Goal: Transaction & Acquisition: Purchase product/service

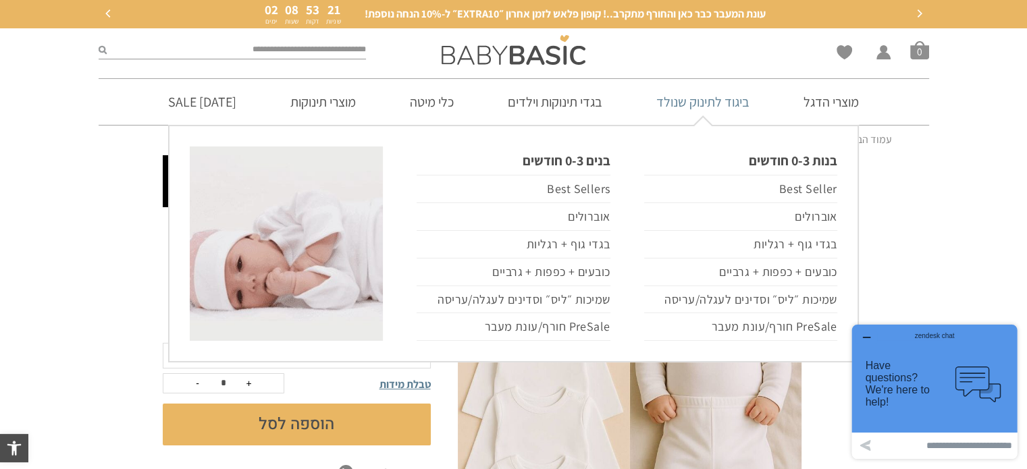
click at [665, 105] on link "ביגוד לתינוק שנולד" at bounding box center [703, 102] width 134 height 46
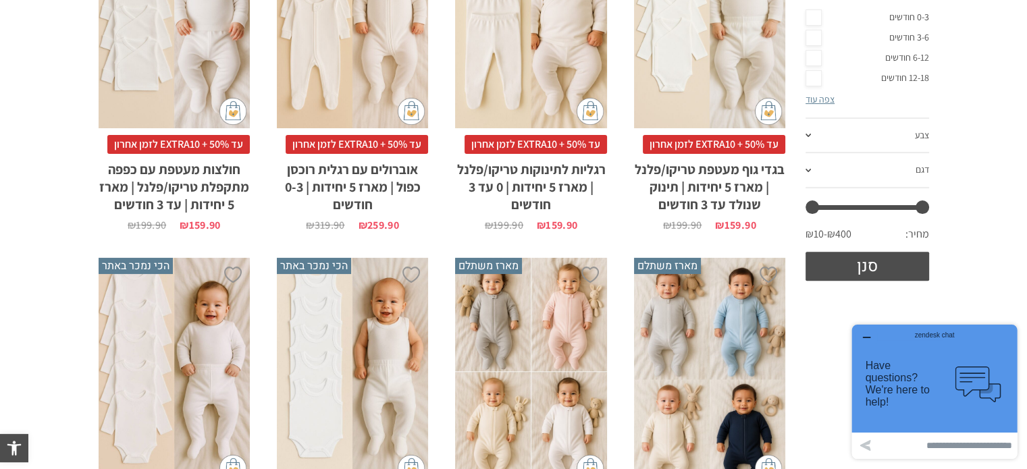
scroll to position [203, 0]
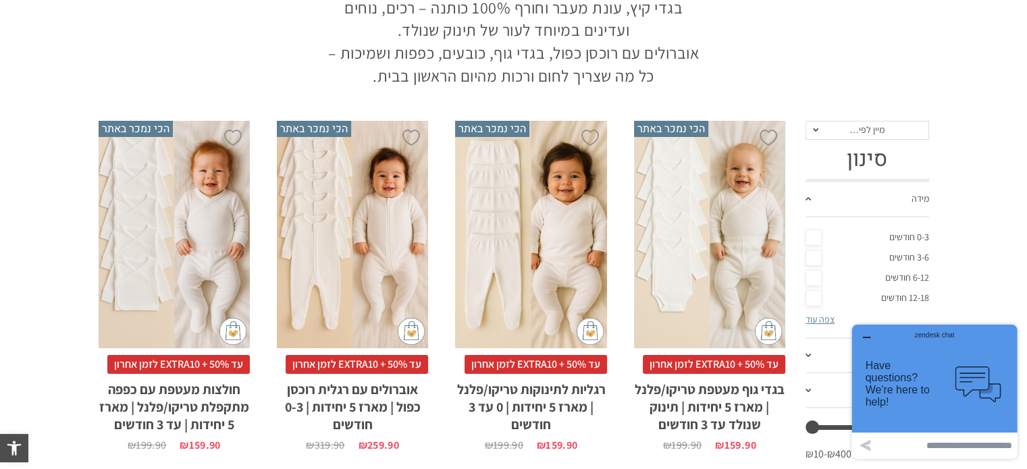
click at [708, 209] on div "x בחירת סוג בד טריקו (עונת מעבר/קיץ) פלנל (חורף)" at bounding box center [709, 235] width 151 height 228
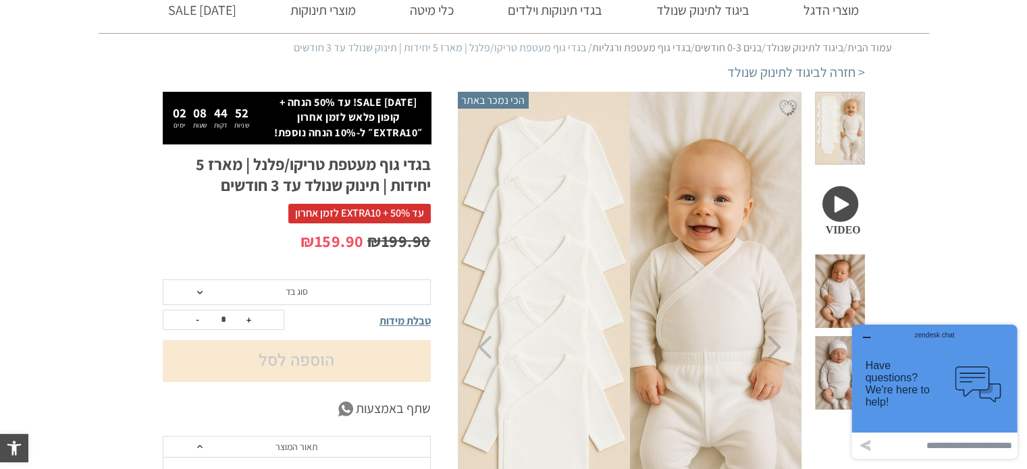
scroll to position [135, 0]
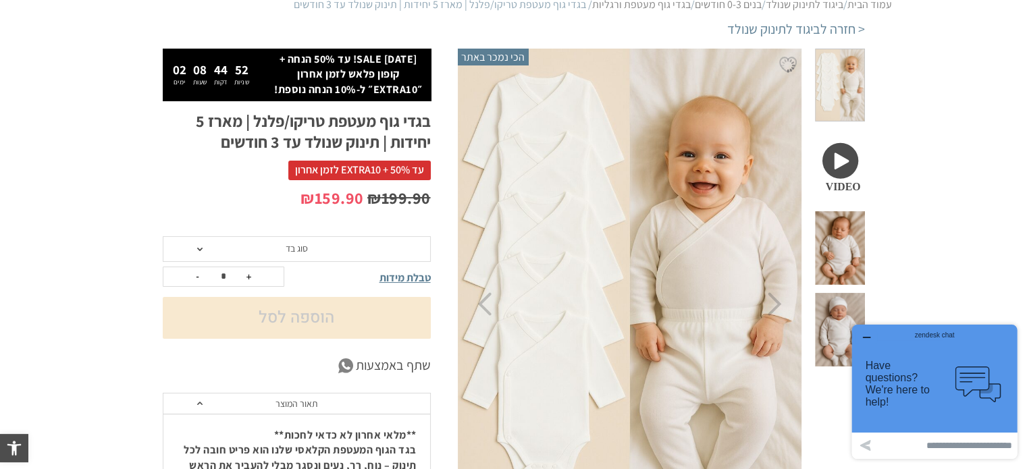
click at [280, 240] on span "סוג בד" at bounding box center [297, 249] width 268 height 26
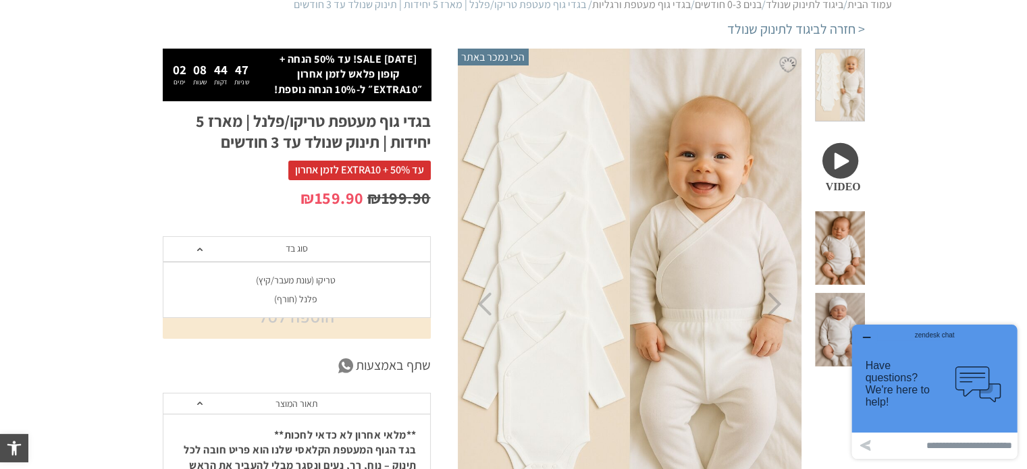
click at [340, 249] on span "סוג בד" at bounding box center [297, 249] width 268 height 26
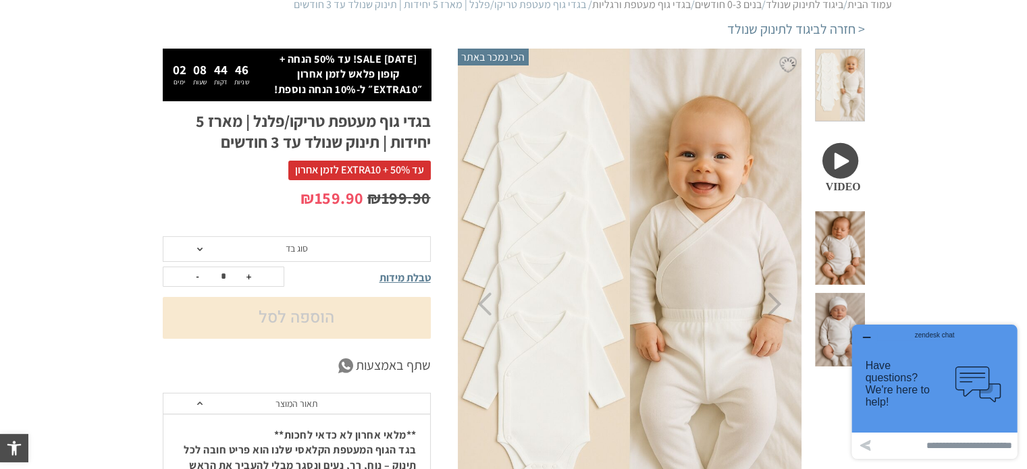
click at [340, 249] on span "סוג בד" at bounding box center [297, 249] width 268 height 26
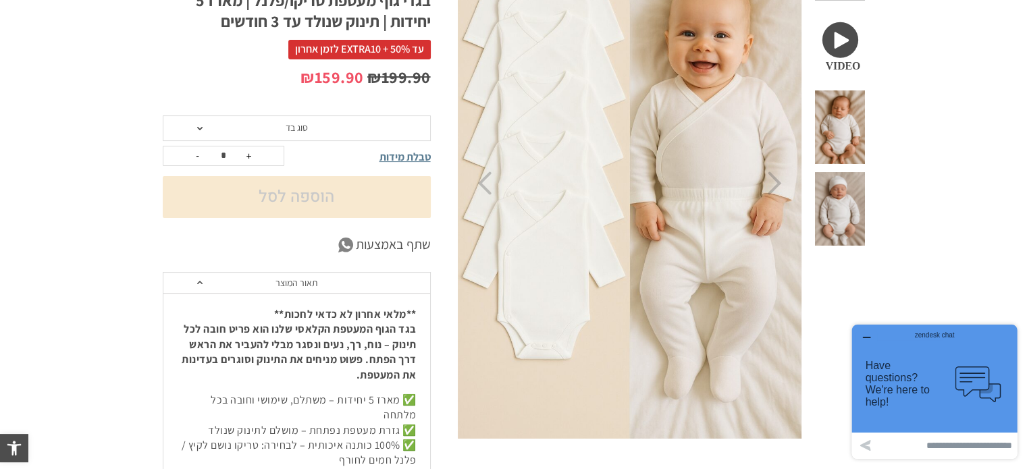
scroll to position [338, 0]
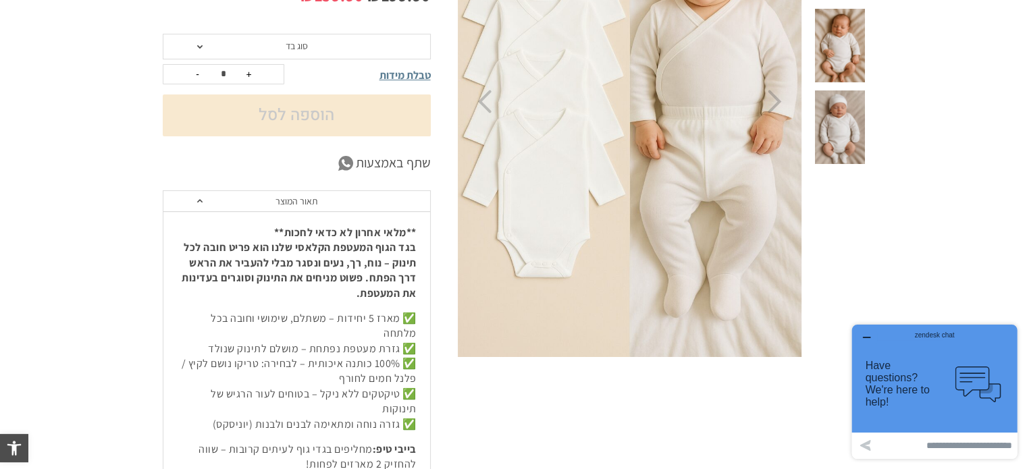
click at [387, 74] on span "טבלת מידות" at bounding box center [405, 75] width 51 height 14
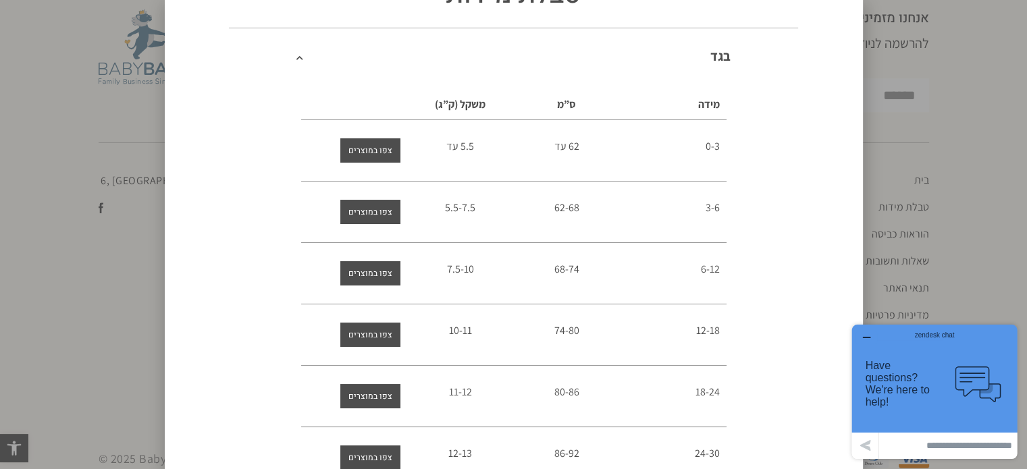
scroll to position [0, 0]
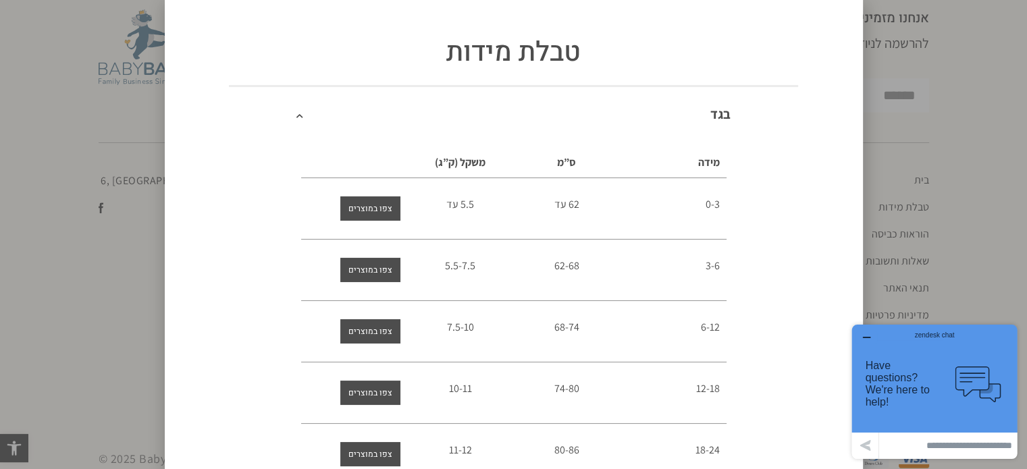
click at [303, 116] on icon at bounding box center [299, 115] width 7 height 7
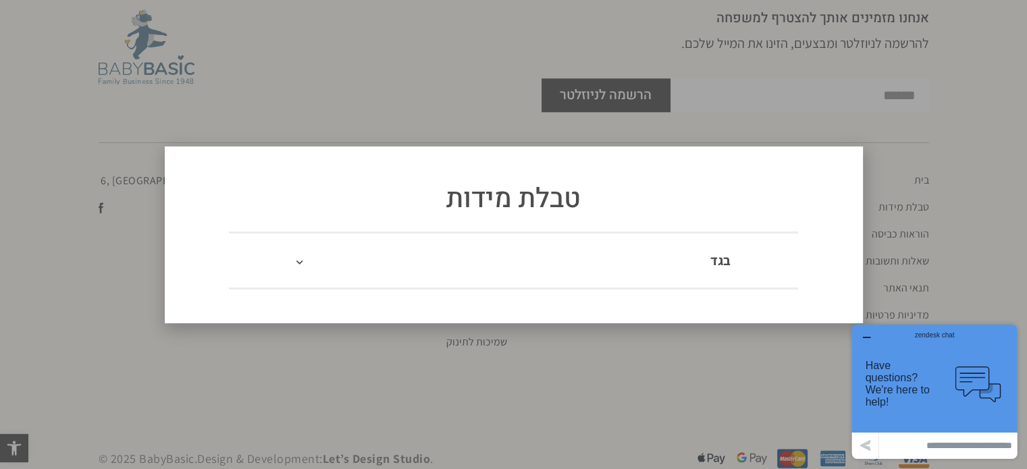
click at [513, 140] on div "טבלת מידות בגד מידה ס”מ משקל (ק”ג) 0-3 62 עד 5.5 עד 3-6 62-68 5.5-7.5 6-12" at bounding box center [513, 234] width 1027 height 469
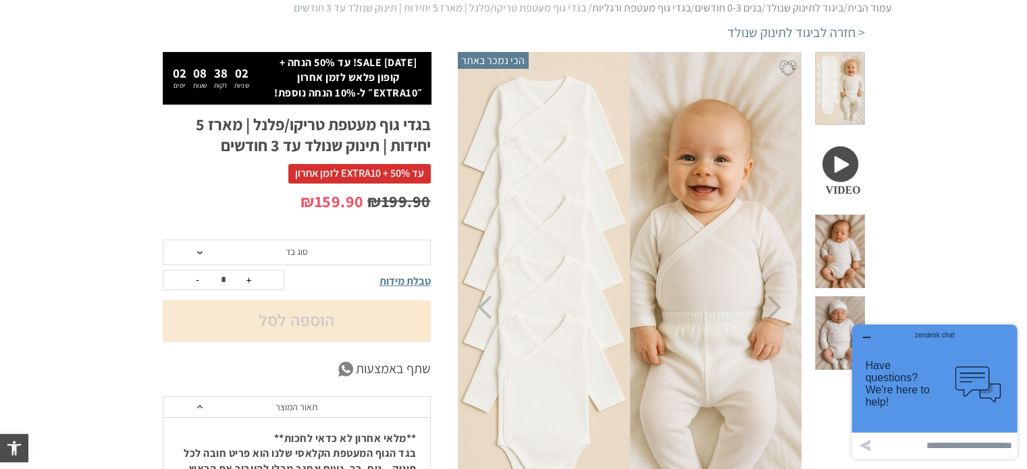
scroll to position [203, 0]
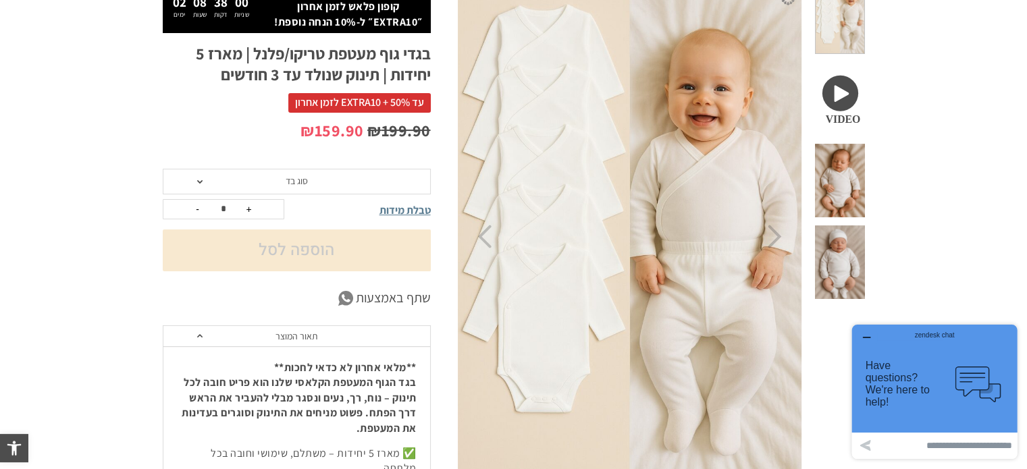
click at [247, 207] on button "+" at bounding box center [249, 209] width 20 height 19
click at [203, 213] on button "-" at bounding box center [198, 209] width 20 height 19
type input "*"
click at [199, 210] on button "-" at bounding box center [198, 209] width 20 height 19
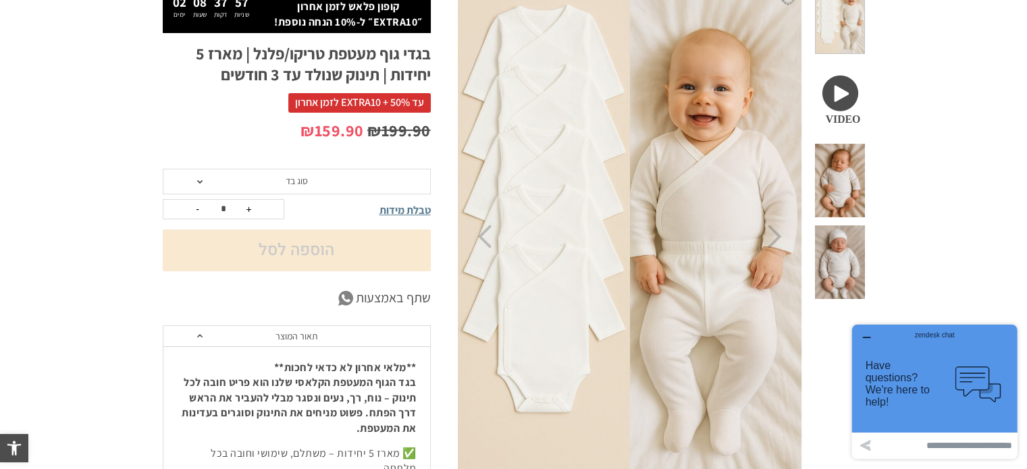
click at [229, 175] on span "סוג בד" at bounding box center [297, 182] width 268 height 26
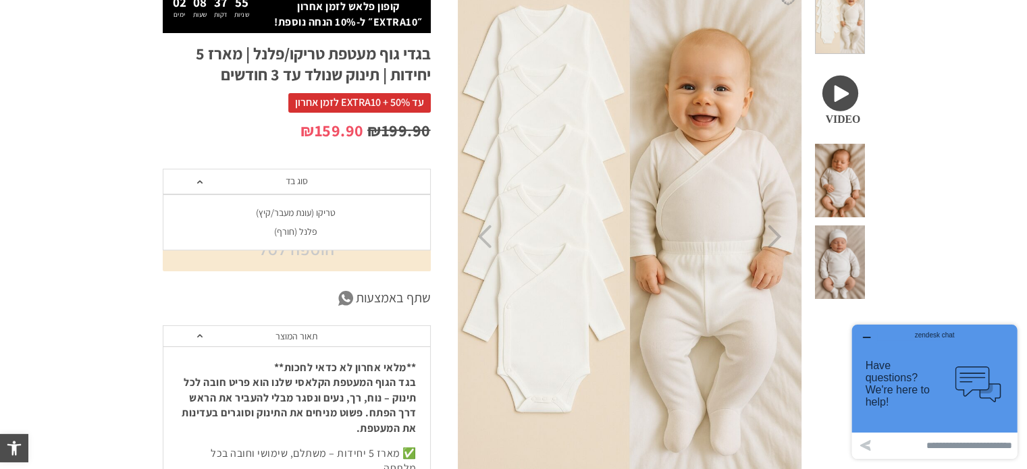
click at [288, 209] on div "טריקו (עונת מעבר/קיץ)" at bounding box center [296, 212] width 268 height 11
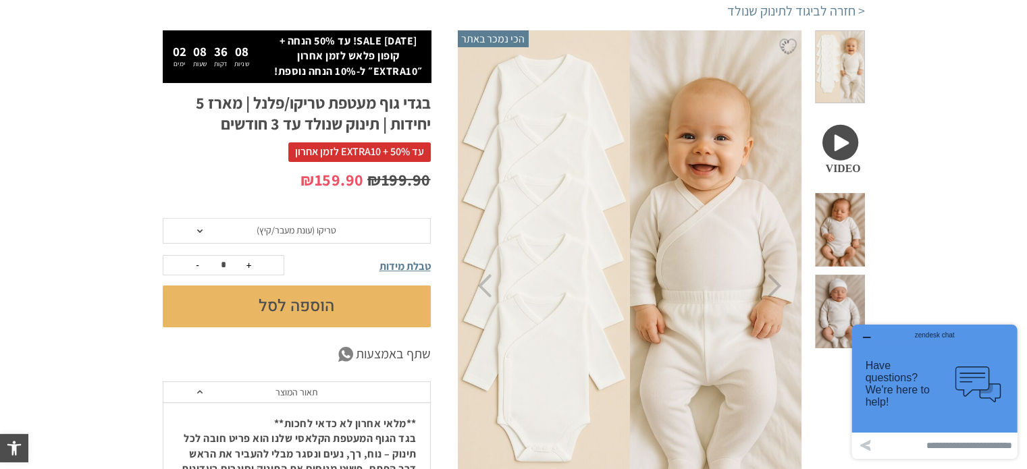
scroll to position [135, 0]
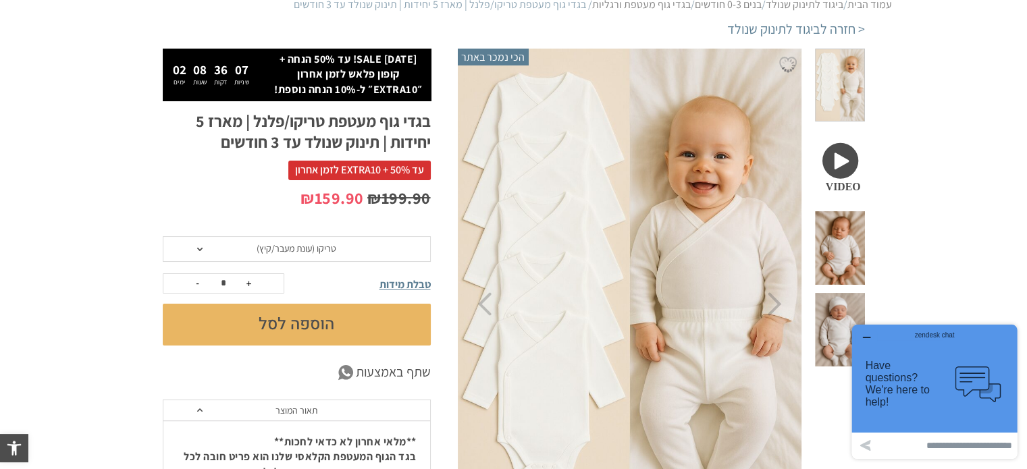
click at [382, 246] on span "טריקו (עונת מעבר/קיץ)" at bounding box center [297, 249] width 268 height 26
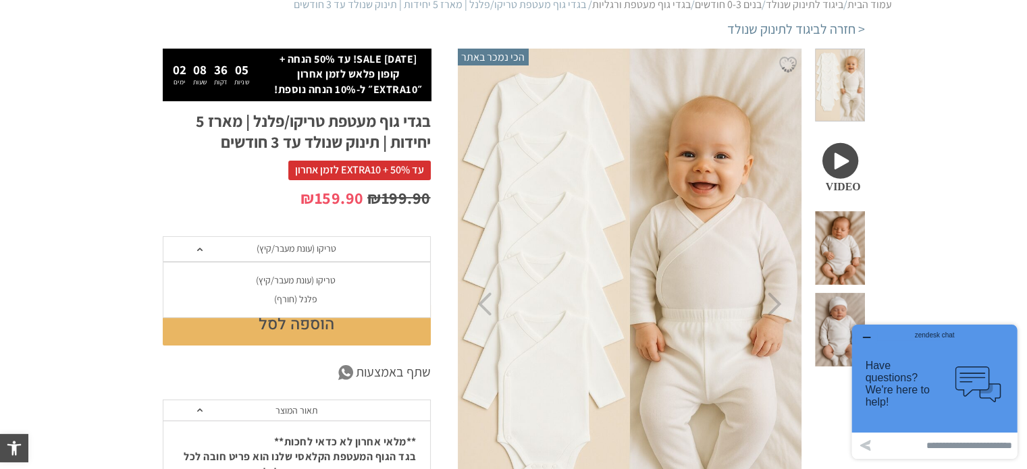
click at [354, 303] on div "פלנל (חורף)" at bounding box center [296, 299] width 268 height 11
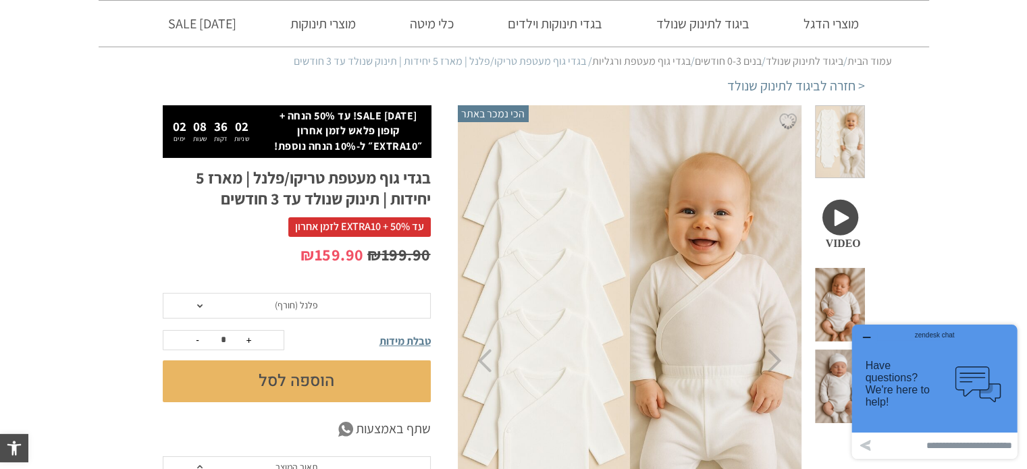
scroll to position [203, 0]
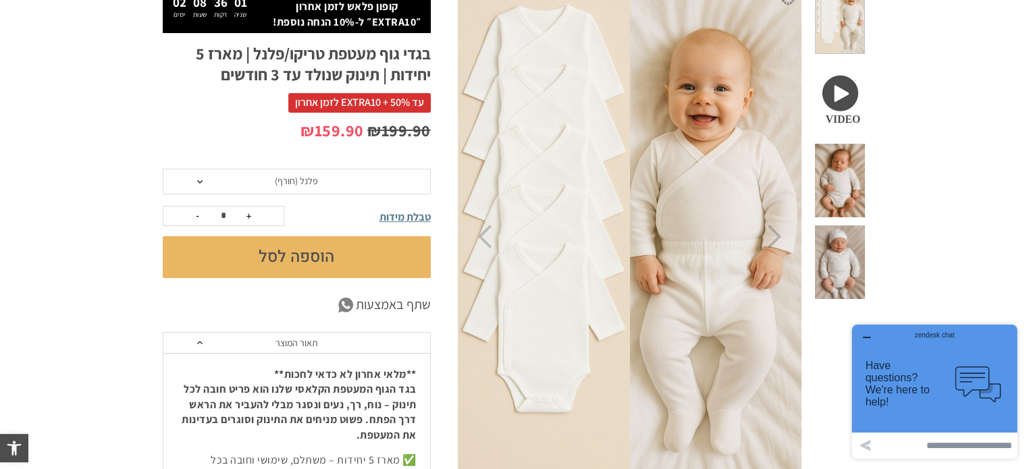
click at [360, 253] on button "הוספה לסל" at bounding box center [297, 257] width 268 height 42
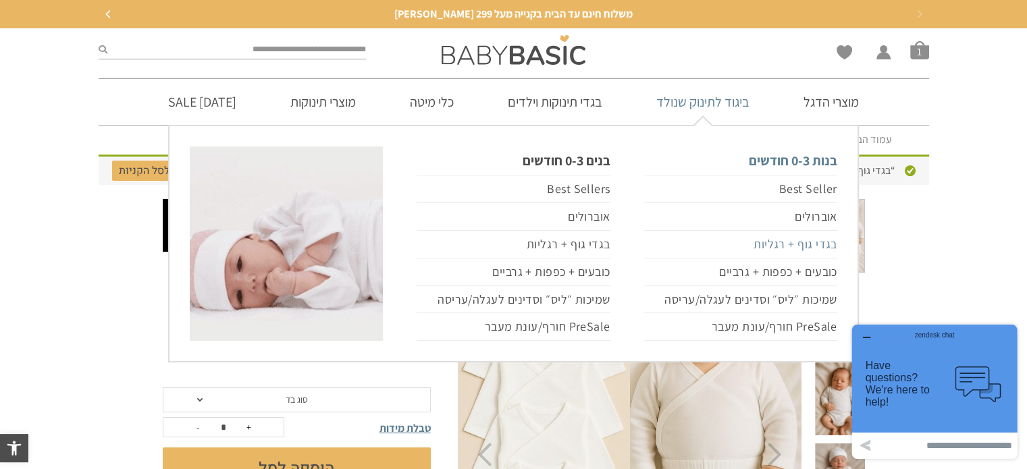
click at [827, 239] on link "בגדי גוף + רגליות" at bounding box center [740, 245] width 193 height 28
click at [818, 244] on link "בגדי גוף + רגליות" at bounding box center [740, 245] width 193 height 28
click at [817, 240] on link "בגדי גוף + רגליות" at bounding box center [740, 245] width 193 height 28
click at [821, 238] on link "בגדי גוף + רגליות" at bounding box center [740, 245] width 193 height 28
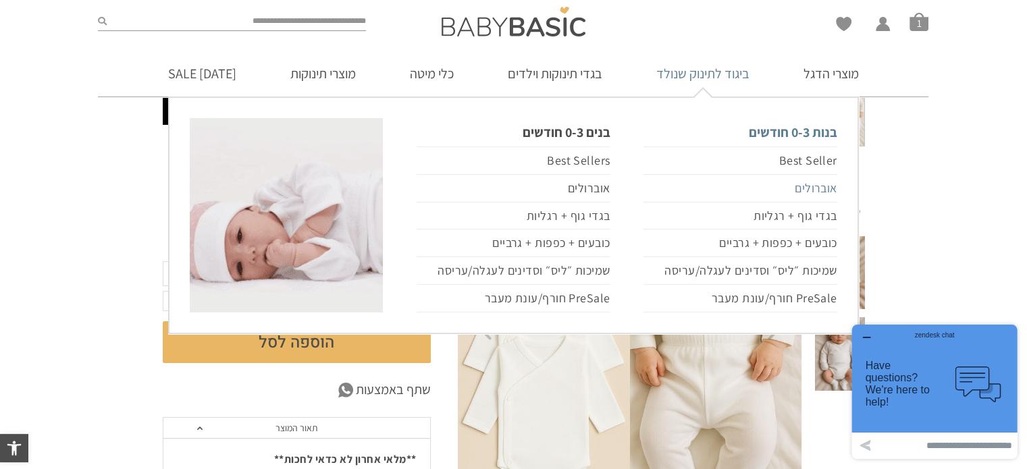
scroll to position [135, 0]
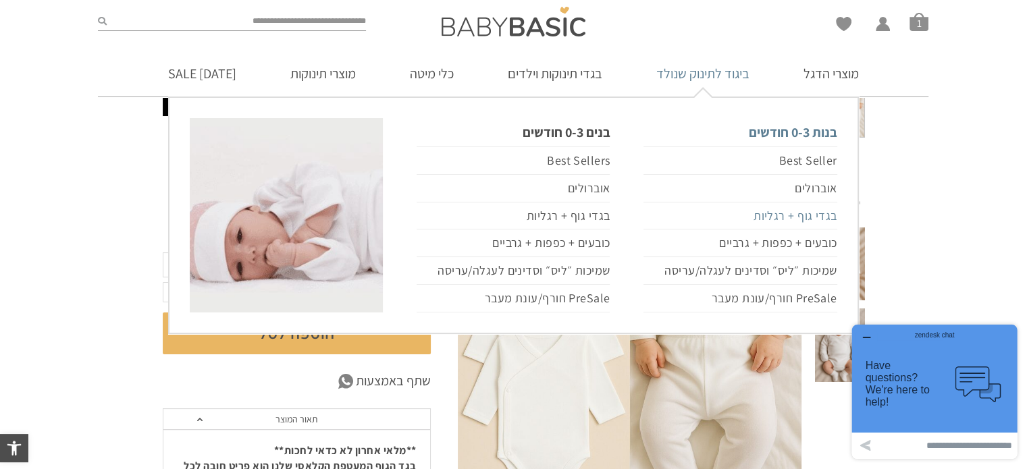
click at [819, 212] on link "בגדי גוף + רגליות" at bounding box center [740, 217] width 193 height 28
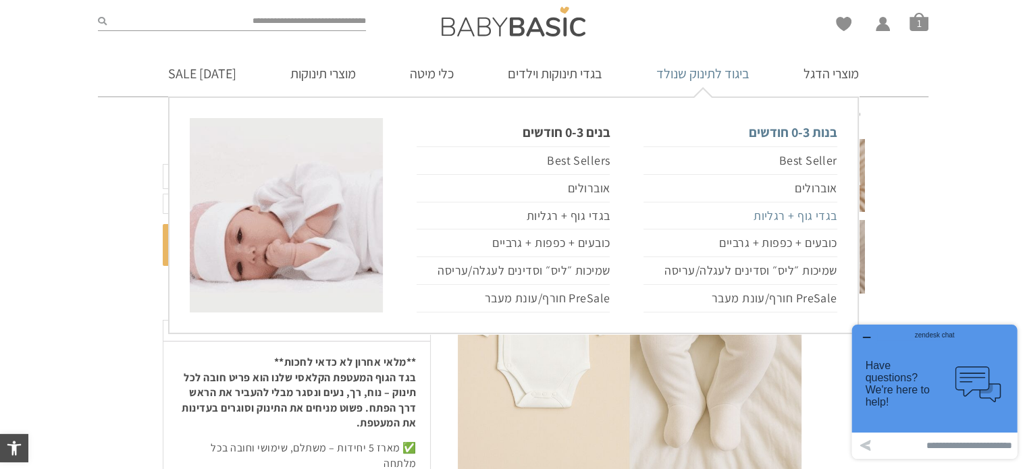
scroll to position [0, 0]
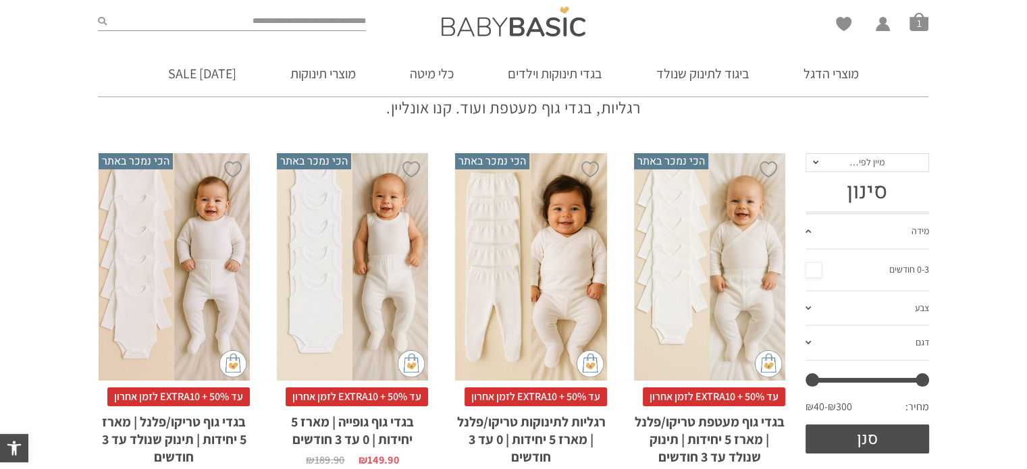
scroll to position [203, 0]
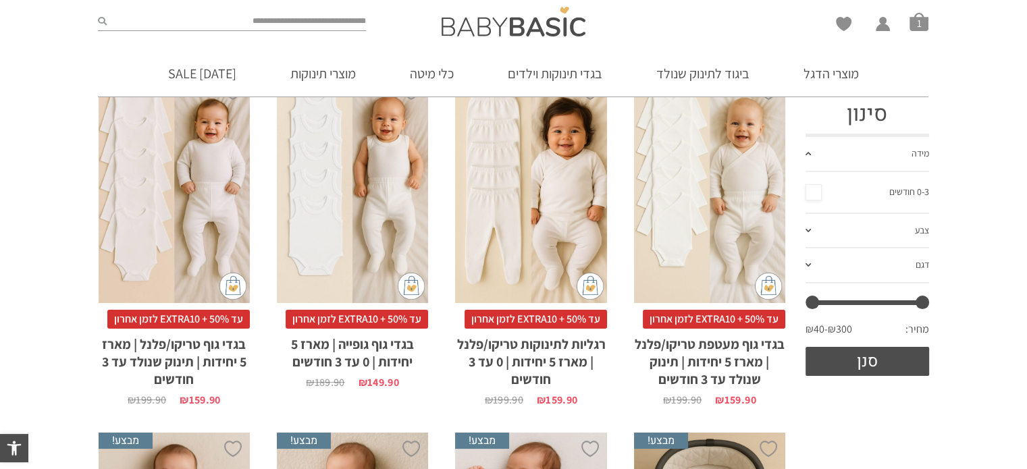
click at [866, 148] on link "מידה" at bounding box center [868, 154] width 124 height 35
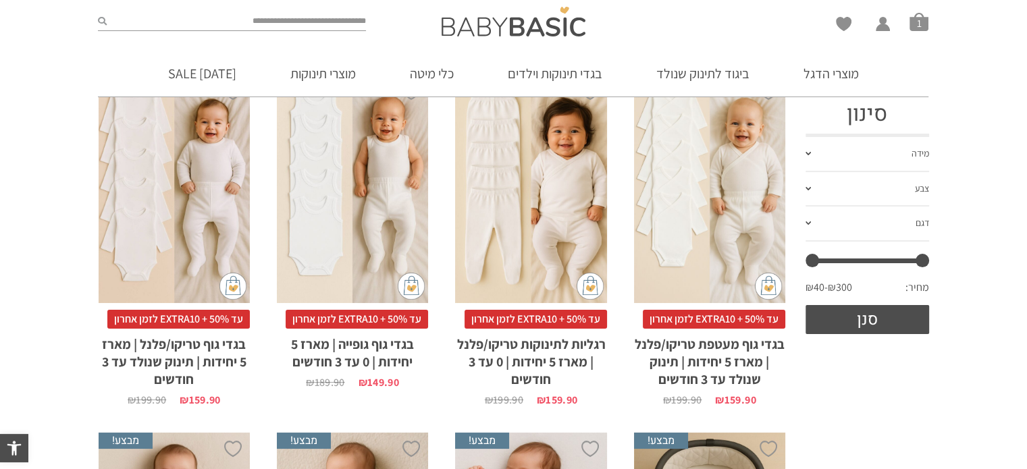
click at [866, 148] on link "מידה" at bounding box center [868, 154] width 124 height 35
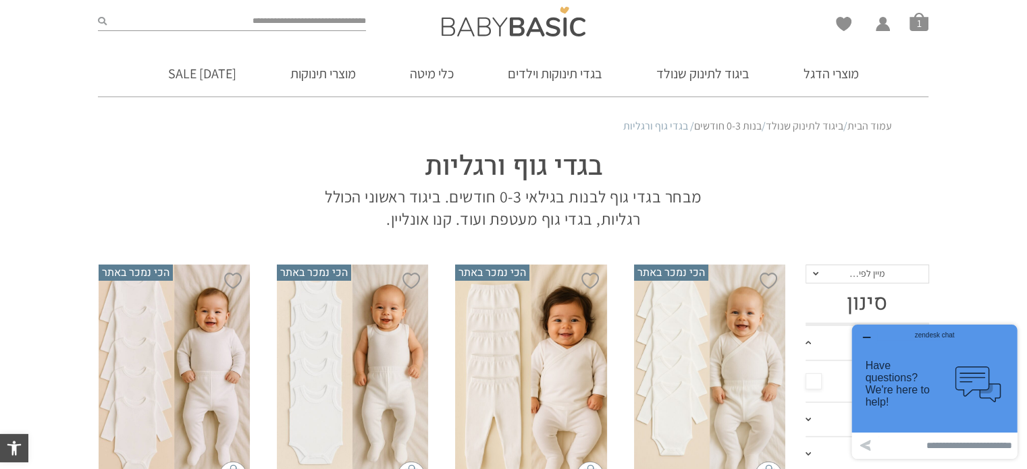
scroll to position [0, 0]
